Goal: Check status: Check status

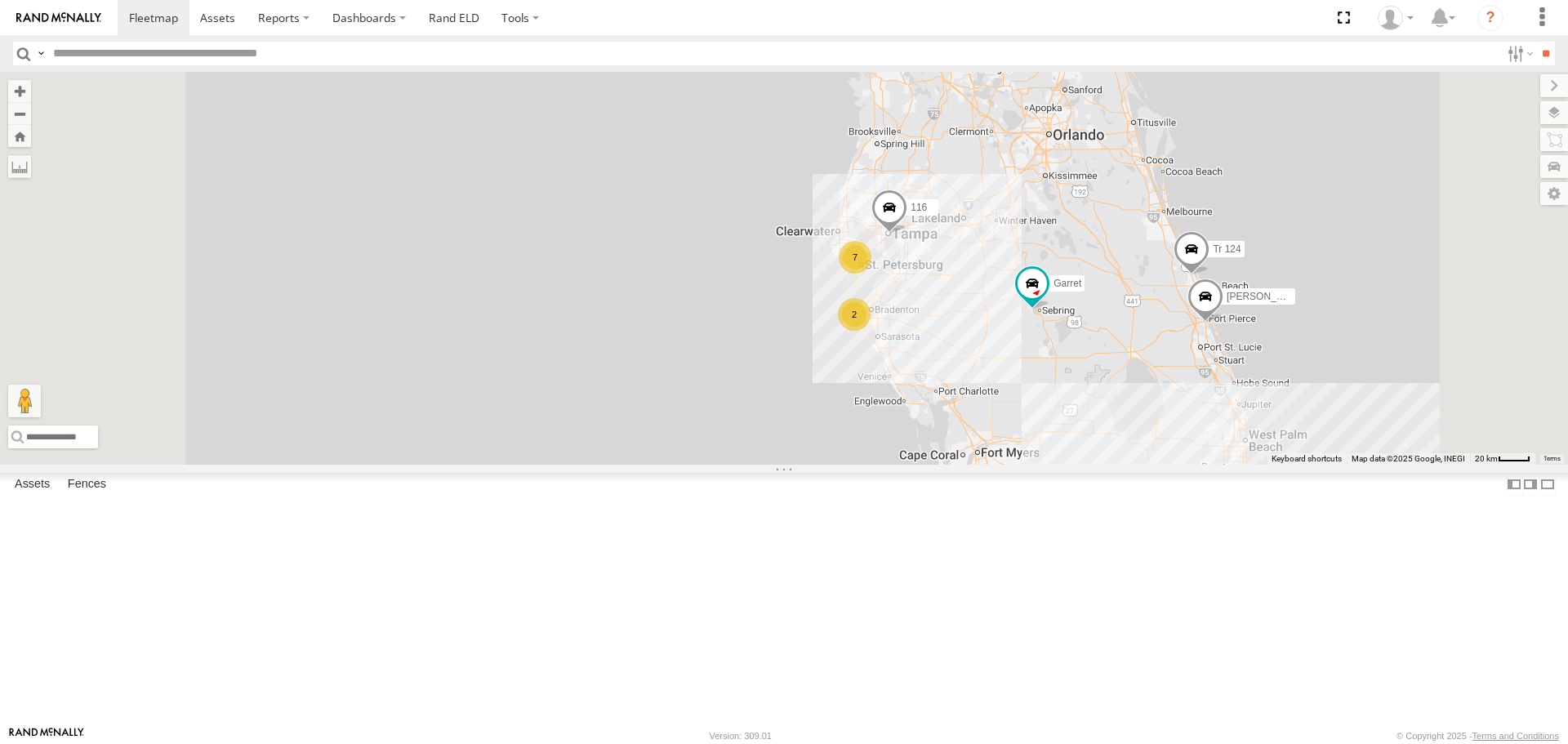
scroll to position [245, 0]
click at [0, 0] on div "176" at bounding box center [0, 0] width 0 height 0
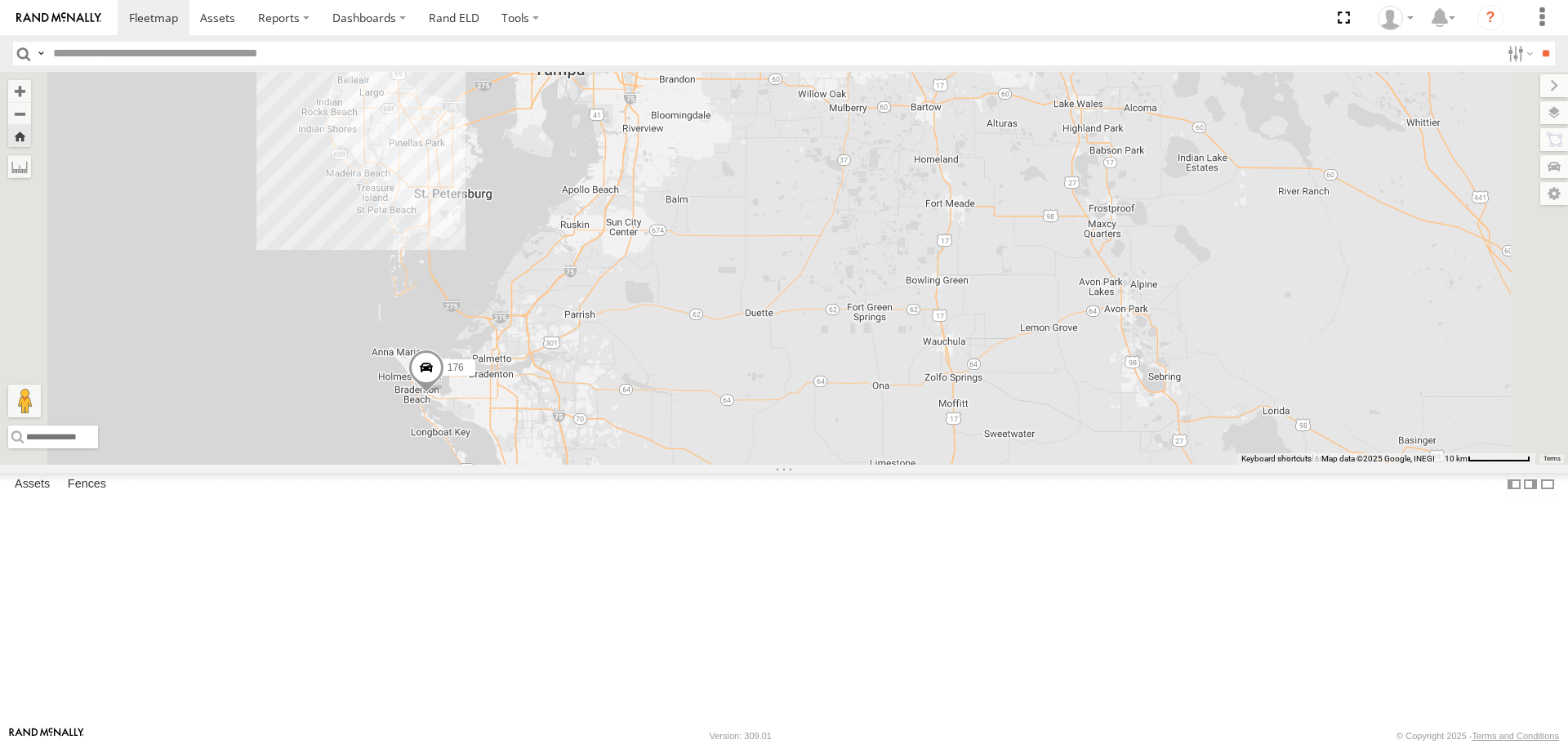
drag, startPoint x: 637, startPoint y: 367, endPoint x: 613, endPoint y: 506, distance: 141.1
click at [606, 465] on div "176" at bounding box center [784, 268] width 1568 height 392
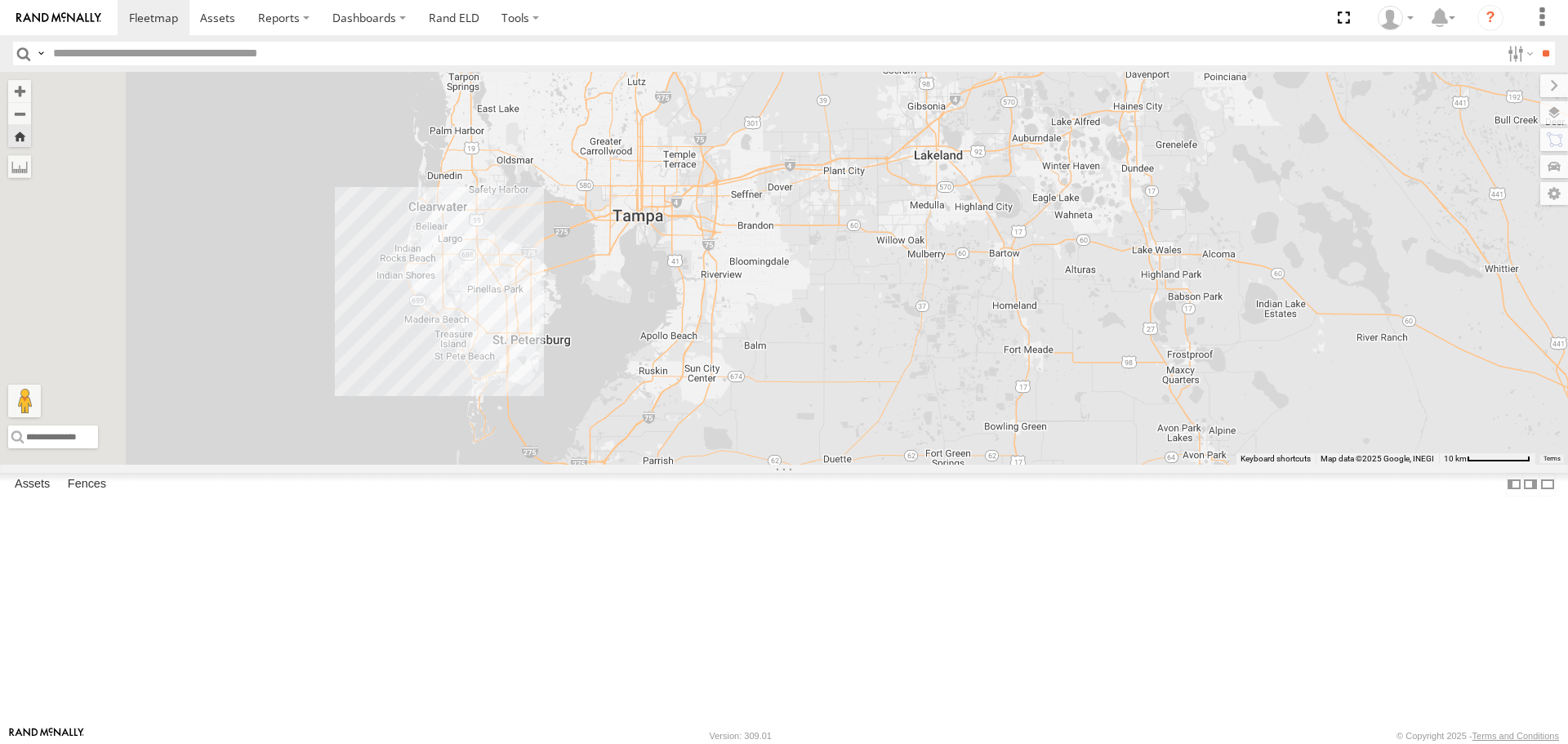
drag, startPoint x: 756, startPoint y: 460, endPoint x: 780, endPoint y: 487, distance: 36.1
click at [780, 465] on div "176" at bounding box center [784, 268] width 1568 height 392
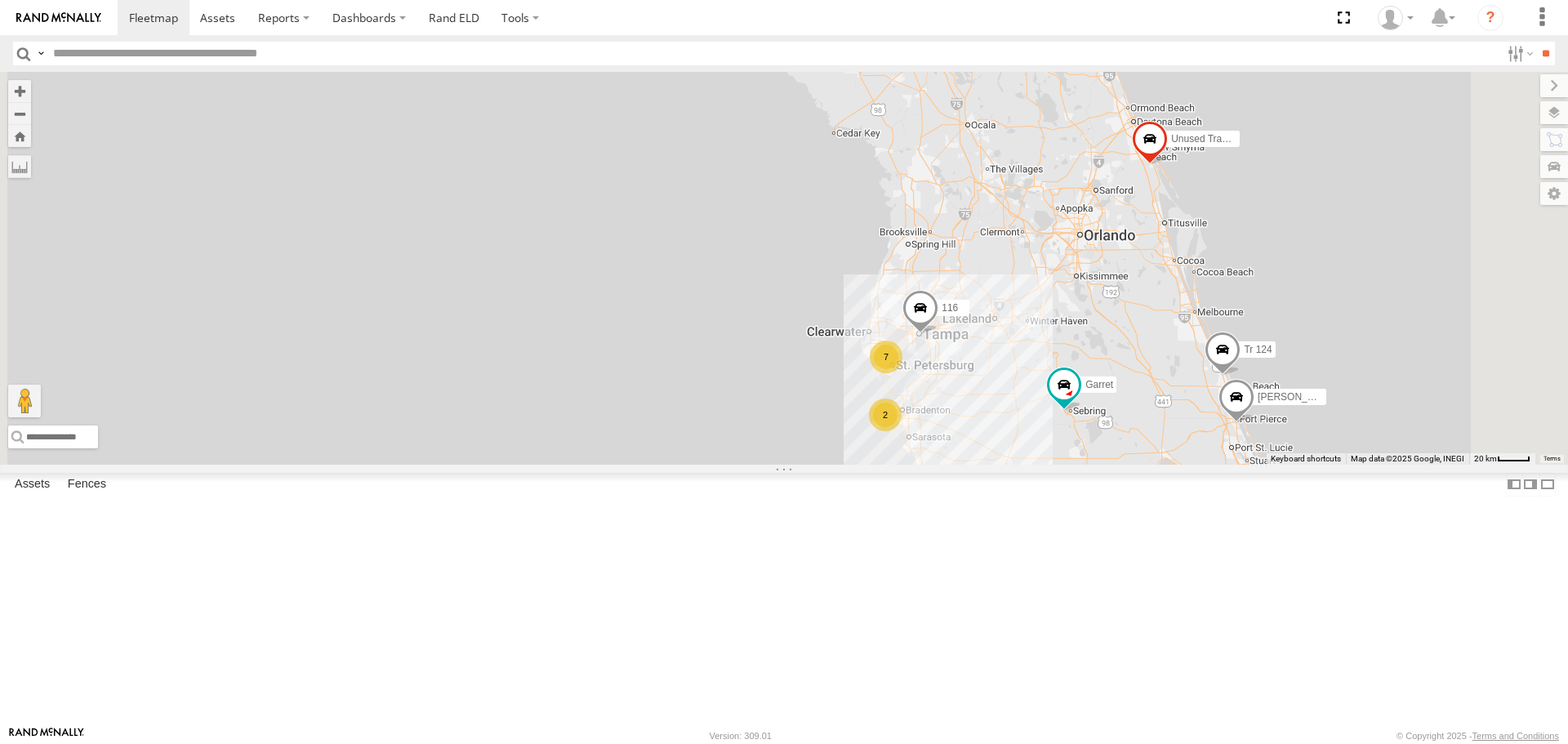
drag, startPoint x: 804, startPoint y: 336, endPoint x: 776, endPoint y: 281, distance: 61.7
click at [776, 282] on div "Unused Tracker [PERSON_NAME] 7 [PERSON_NAME] 2 116 Tr 124" at bounding box center [784, 268] width 1568 height 392
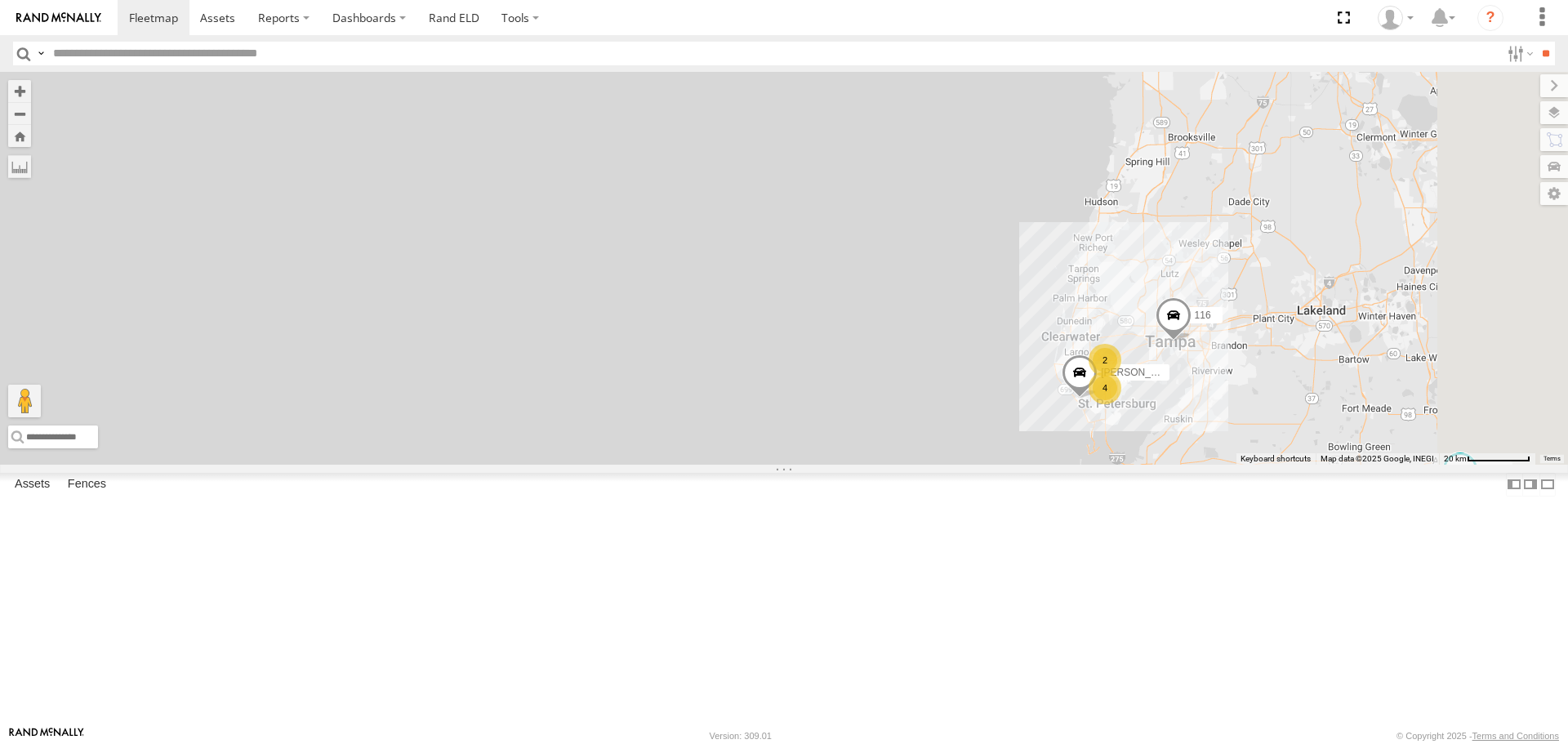
drag, startPoint x: 882, startPoint y: 398, endPoint x: 727, endPoint y: 247, distance: 216.4
click at [735, 252] on div "Unused Tracker [PERSON_NAME] [PERSON_NAME] 116 Tr 124 4 2 2 [PERSON_NAME]" at bounding box center [784, 268] width 1568 height 392
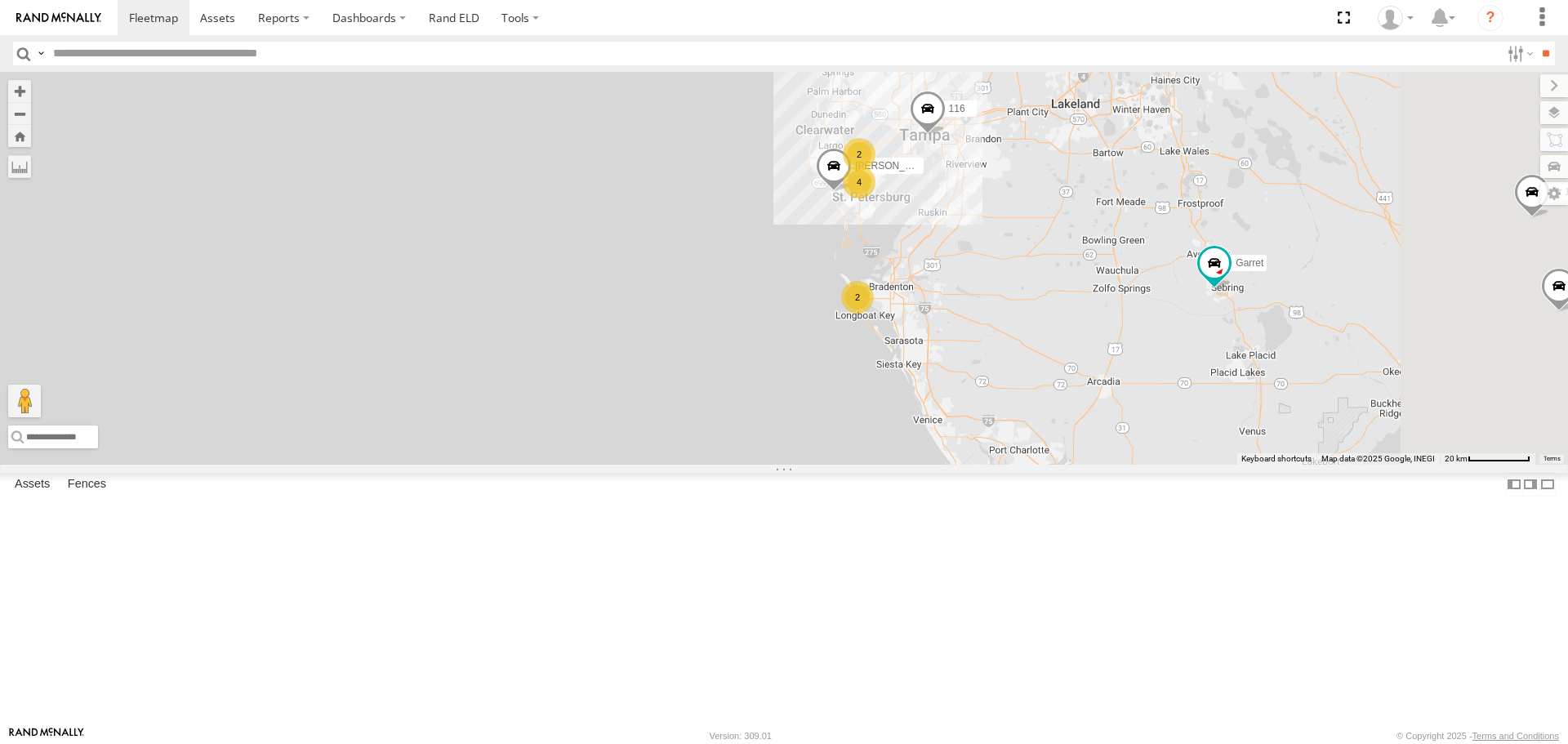
drag, startPoint x: 875, startPoint y: 389, endPoint x: 851, endPoint y: 415, distance: 35.4
click at [851, 415] on div "Unused Tracker [PERSON_NAME] [PERSON_NAME] 116 Tr 124 4 2 2 [PERSON_NAME]" at bounding box center [784, 268] width 1568 height 392
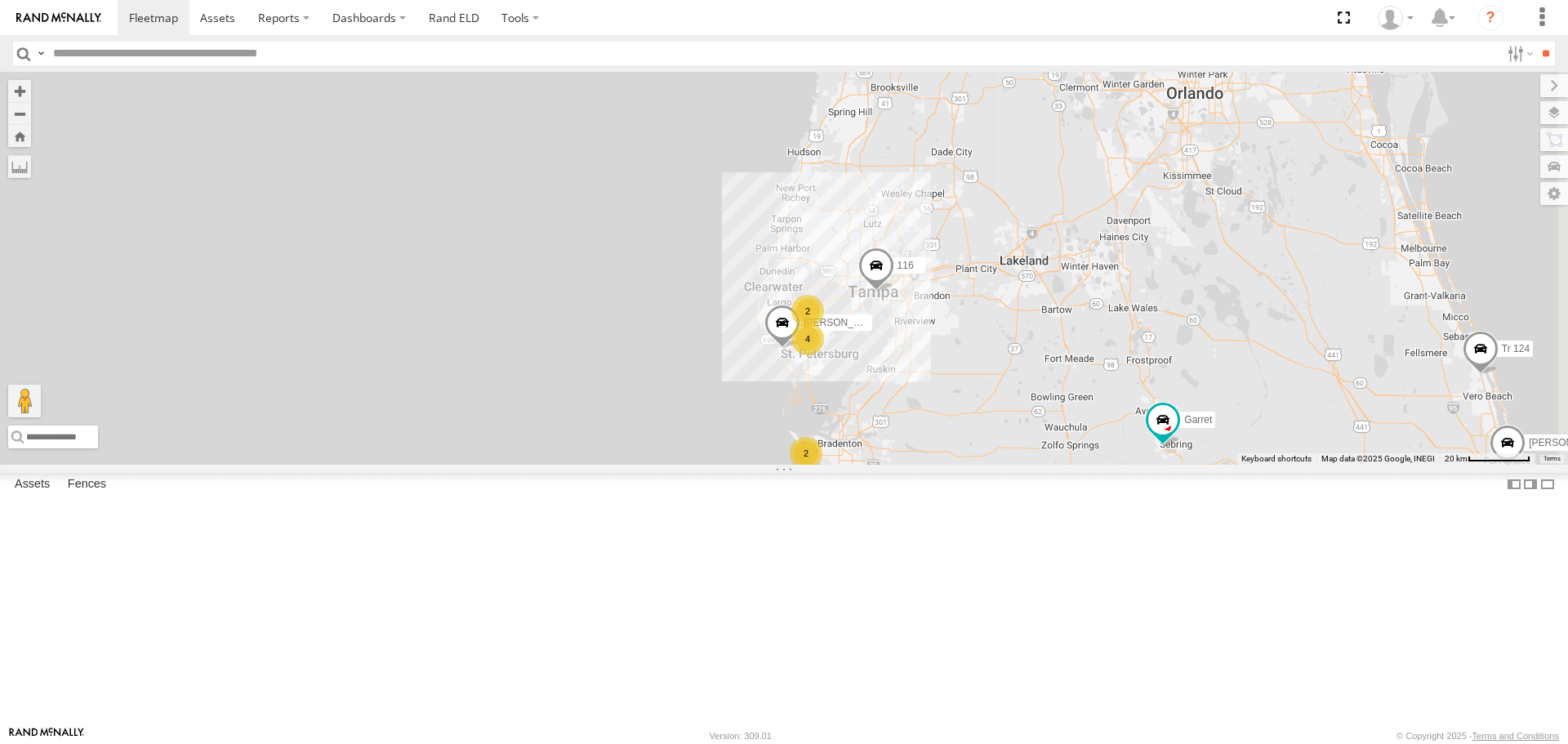
drag, startPoint x: 808, startPoint y: 289, endPoint x: 765, endPoint y: 444, distance: 160.9
click at [768, 440] on div "Unused Tracker [PERSON_NAME] [PERSON_NAME] 116 Tr 124 4 2 2 [PERSON_NAME]" at bounding box center [784, 268] width 1568 height 392
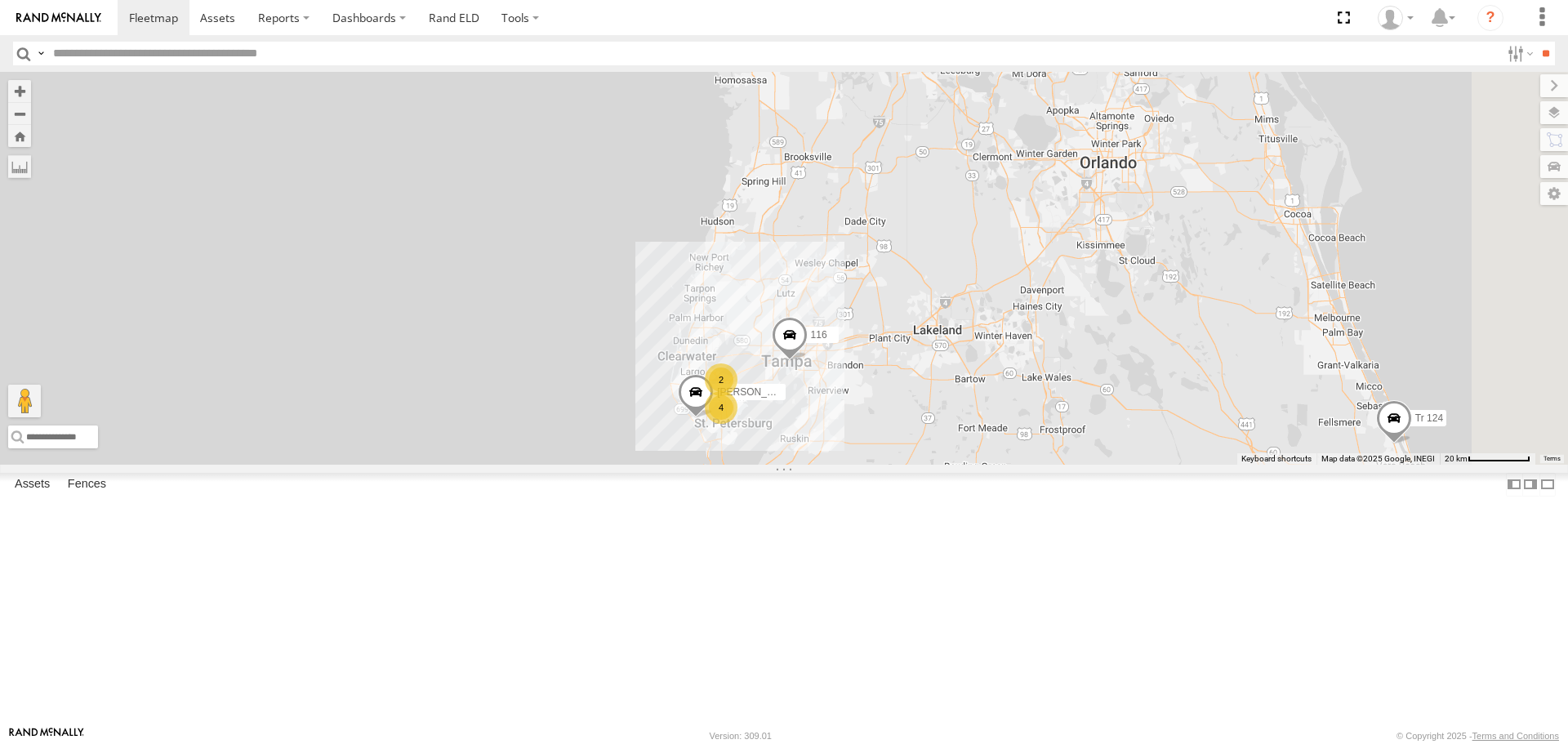
drag, startPoint x: 775, startPoint y: 337, endPoint x: 682, endPoint y: 397, distance: 110.7
click at [686, 396] on div "Unused Tracker [PERSON_NAME] [PERSON_NAME] 116 Tr 124 4 2 2 [PERSON_NAME]" at bounding box center [784, 268] width 1568 height 392
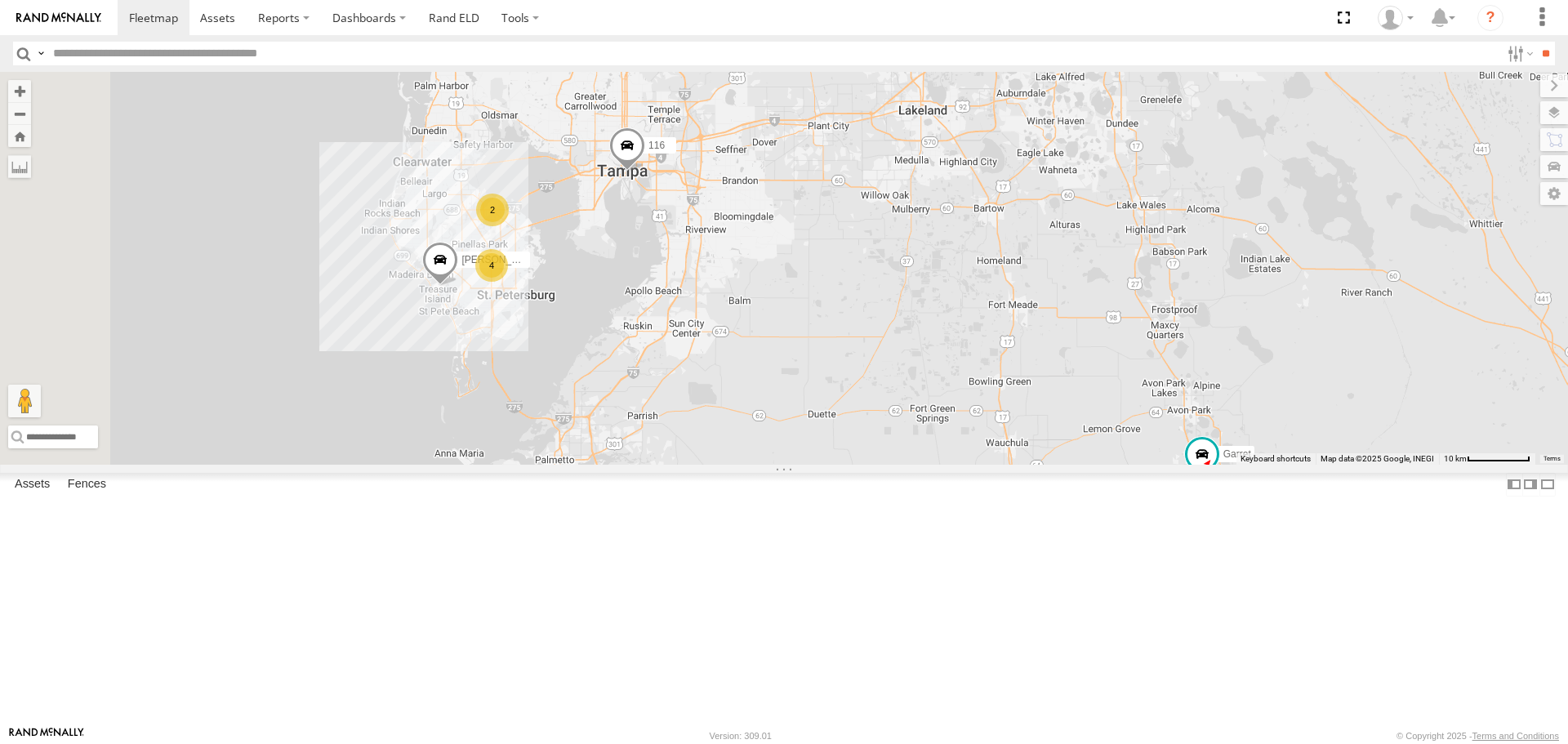
drag, startPoint x: 756, startPoint y: 405, endPoint x: 817, endPoint y: 382, distance: 65.2
click at [817, 382] on div "Unused Tracker [PERSON_NAME] [PERSON_NAME] 116 Tr 124 4 2 2 [PERSON_NAME]" at bounding box center [784, 268] width 1568 height 392
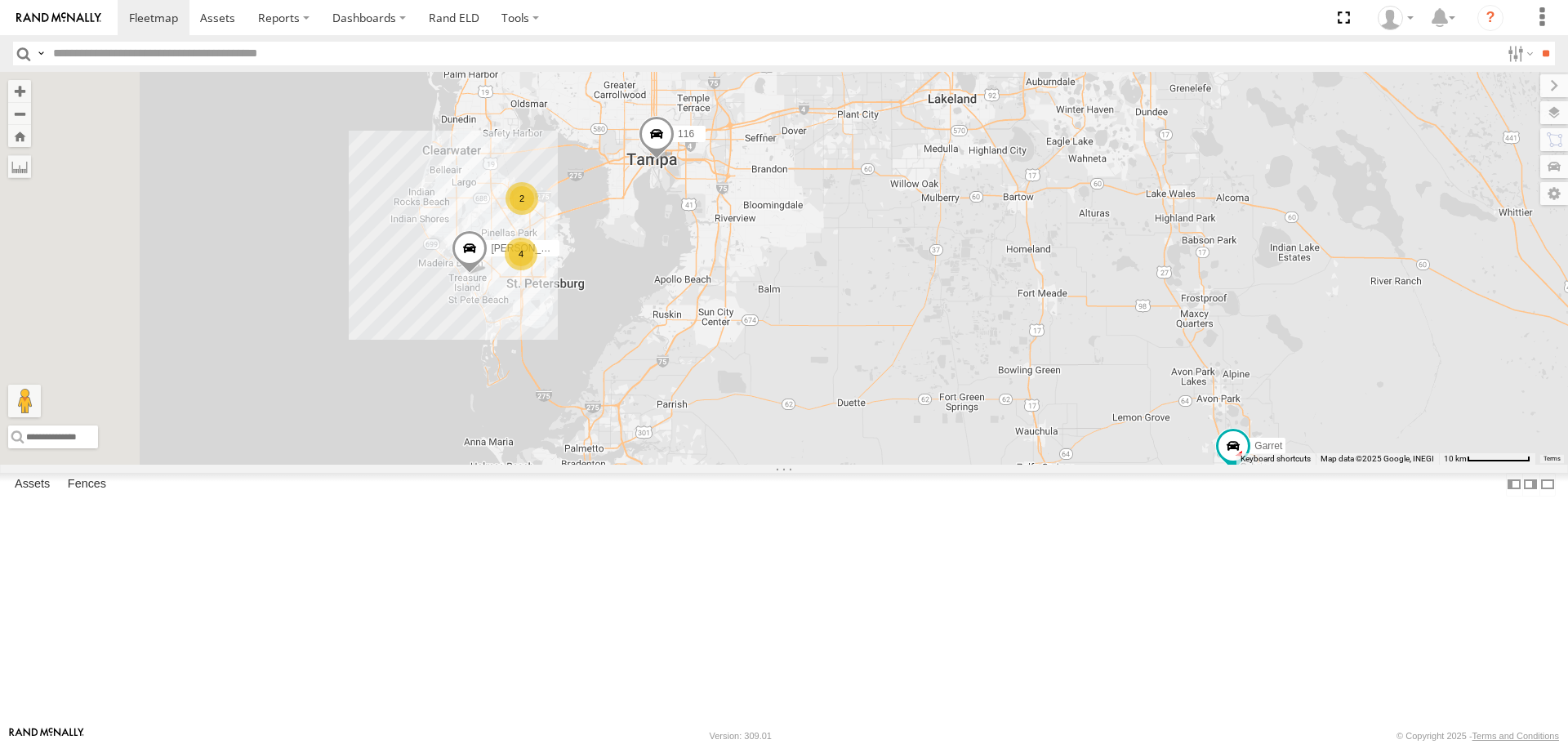
click at [0, 0] on div "TK 175" at bounding box center [0, 0] width 0 height 0
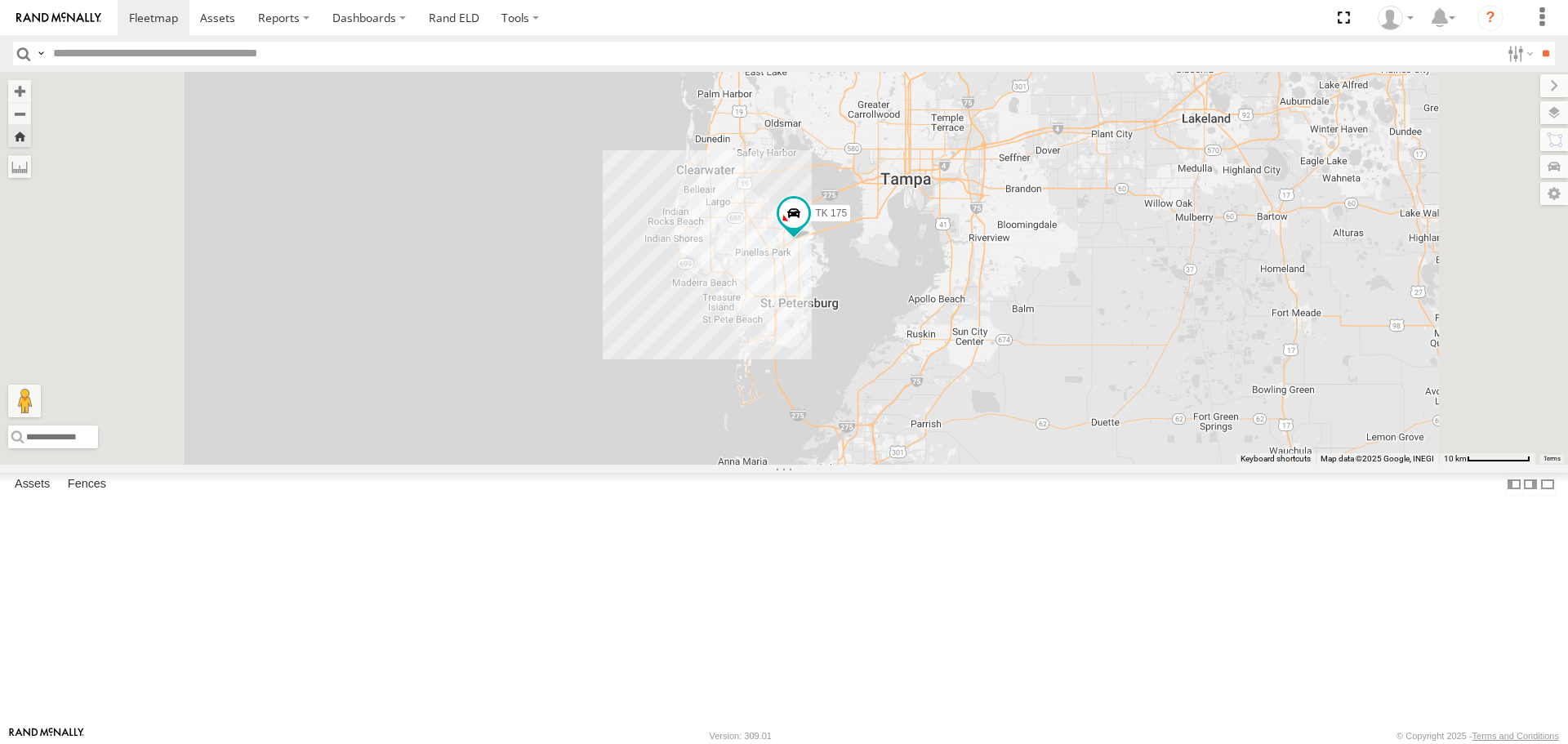
click at [0, 0] on div "121" at bounding box center [0, 0] width 0 height 0
